Goal: Task Accomplishment & Management: Use online tool/utility

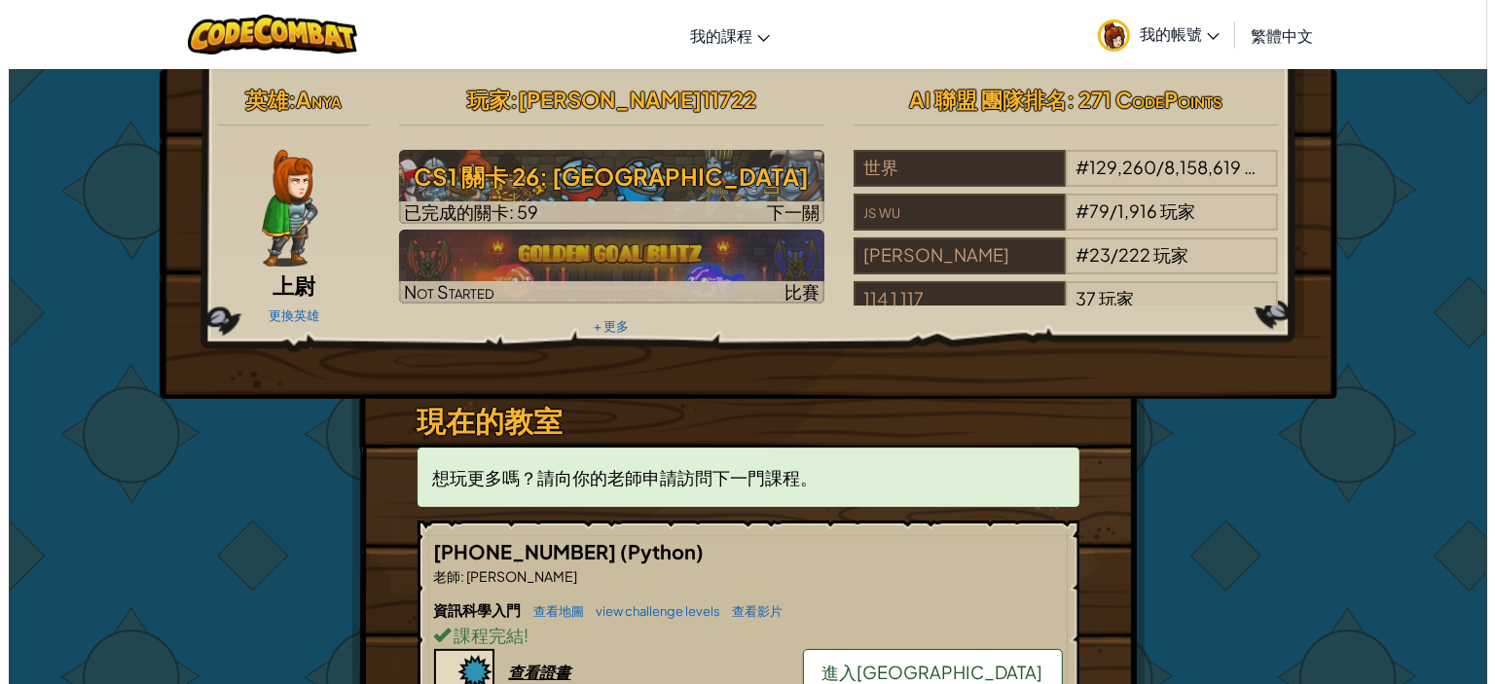
scroll to position [169, 0]
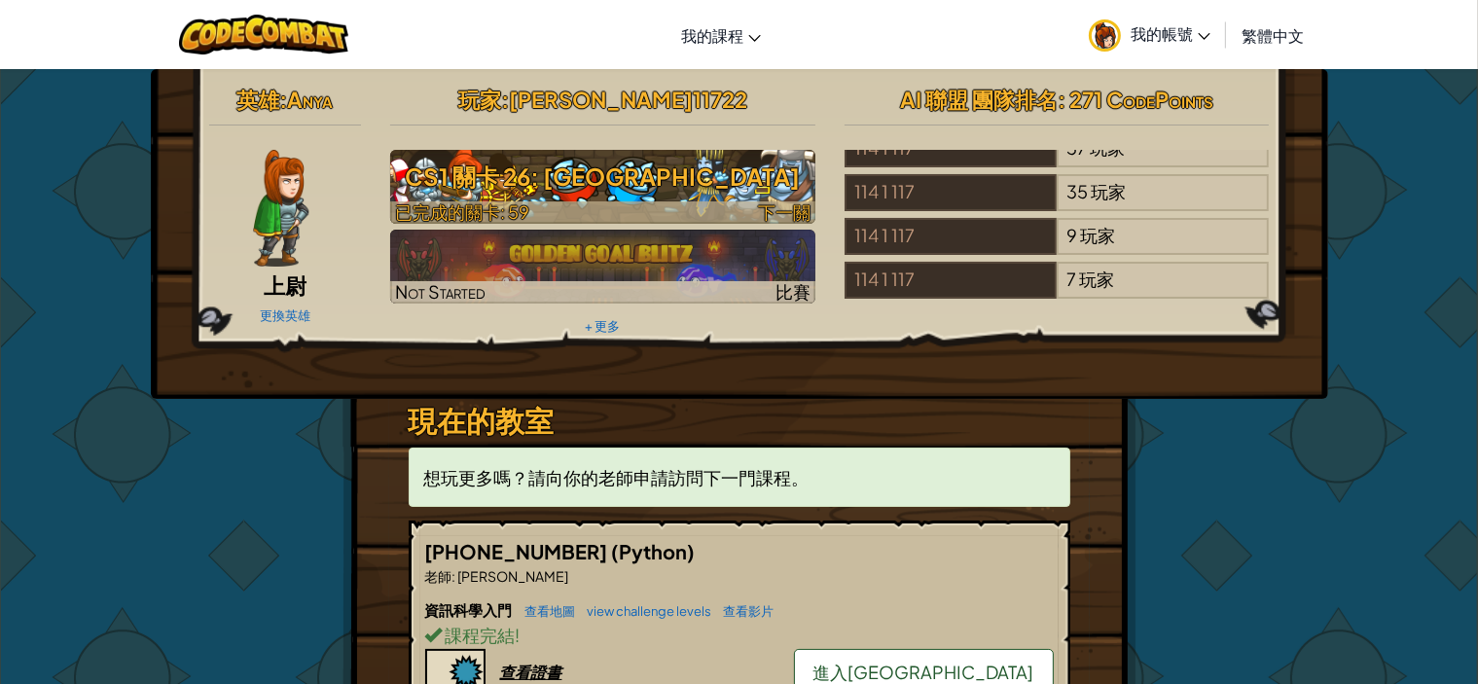
click at [420, 211] on span "已完成的關卡: 59" at bounding box center [462, 211] width 134 height 22
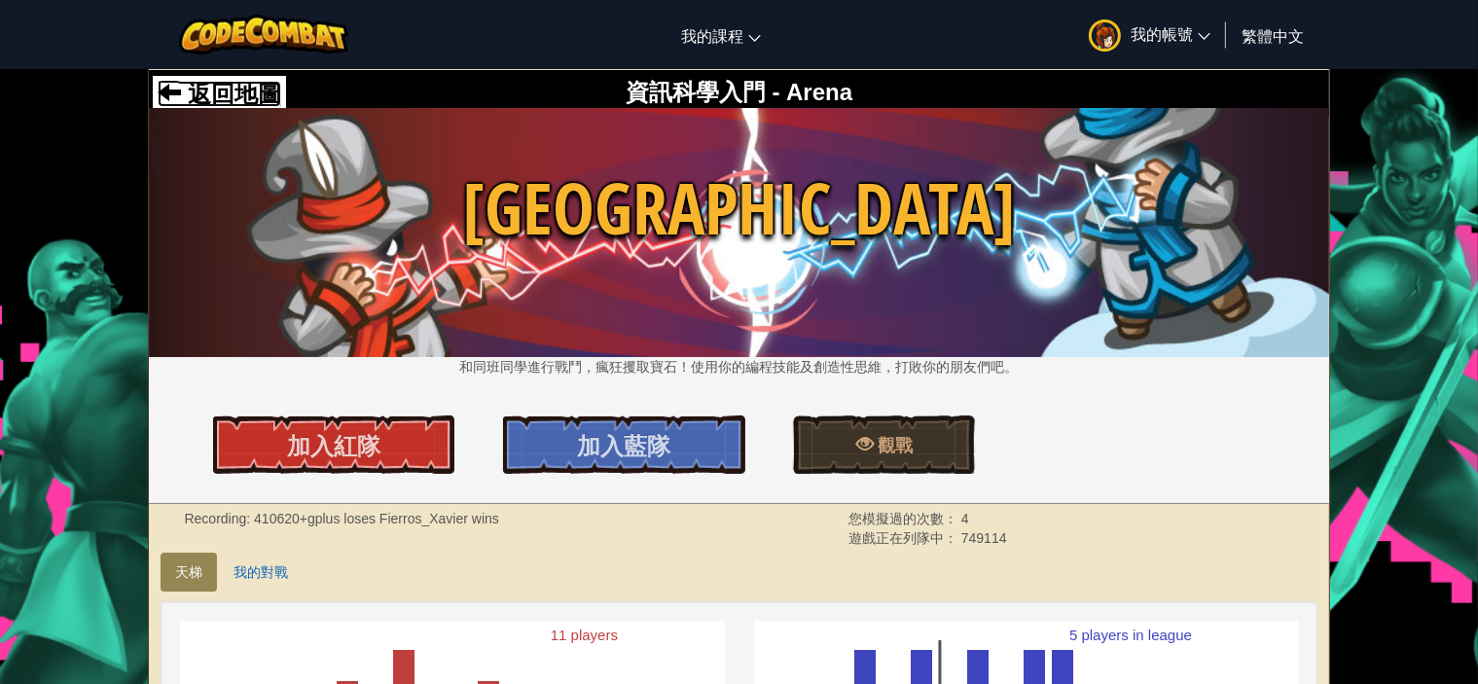
click at [245, 93] on span "返回地圖" at bounding box center [231, 94] width 100 height 26
select select "zh-HANT"
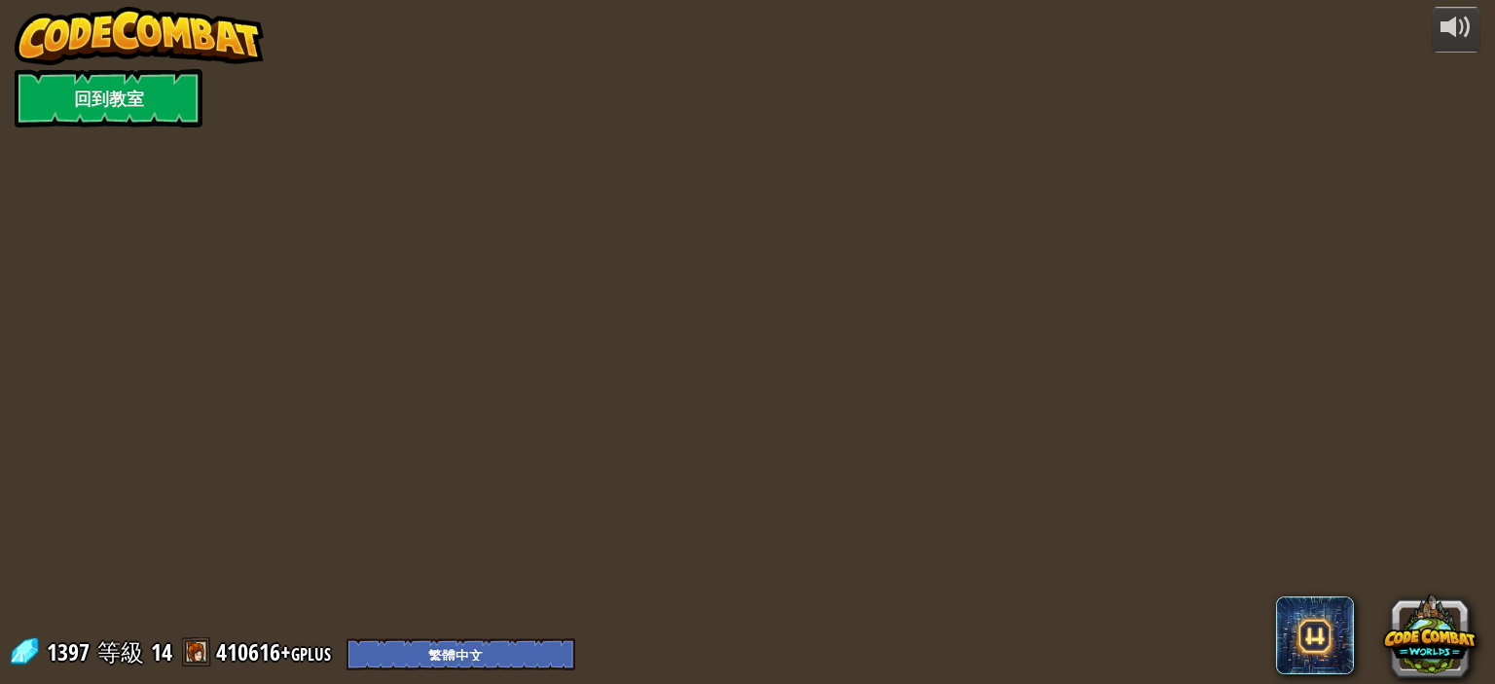
select select "zh-HANT"
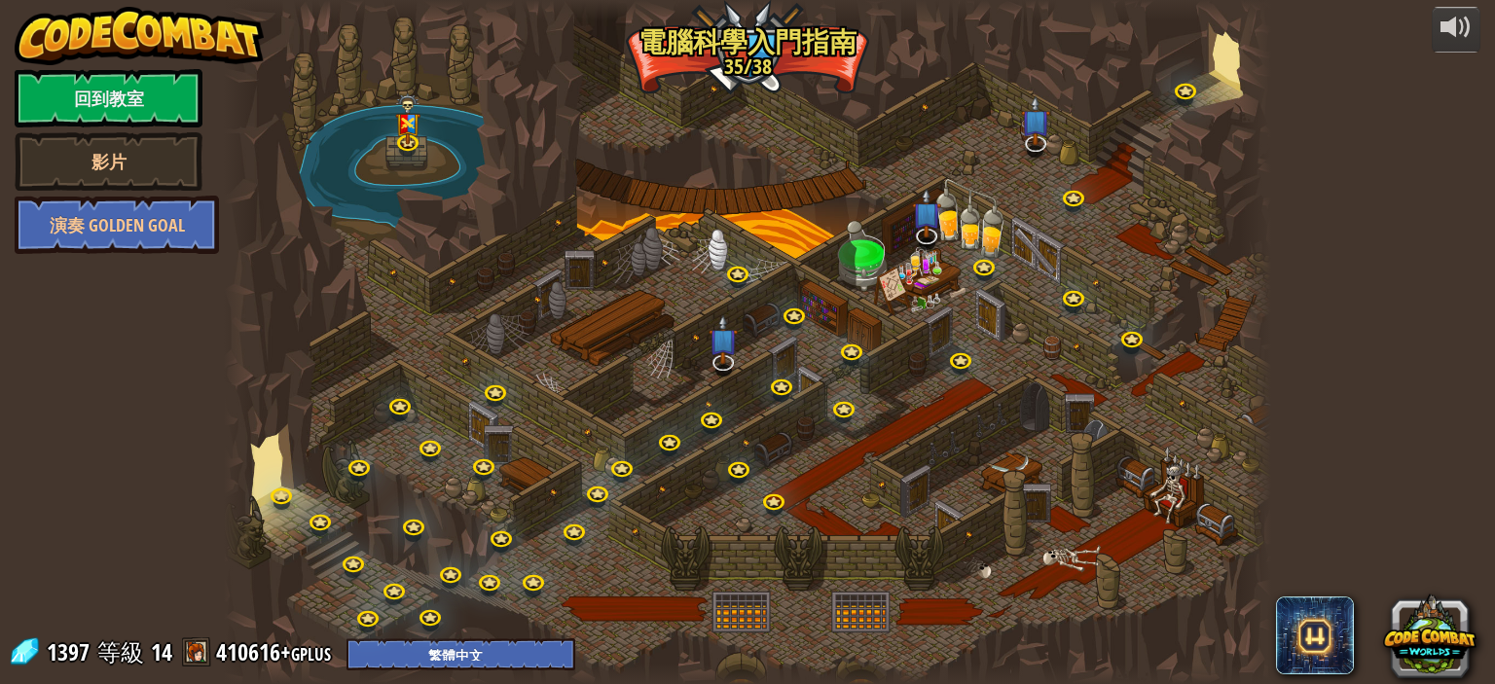
select select "zh-HANT"
